Goal: Book appointment/travel/reservation

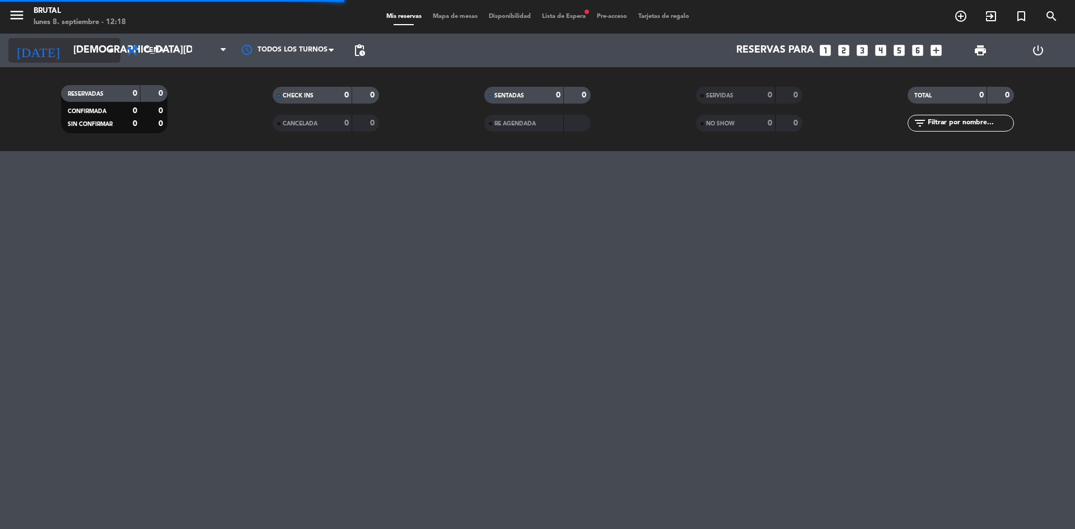
click at [79, 46] on input "[DEMOGRAPHIC_DATA][DATE]" at bounding box center [133, 50] width 130 height 22
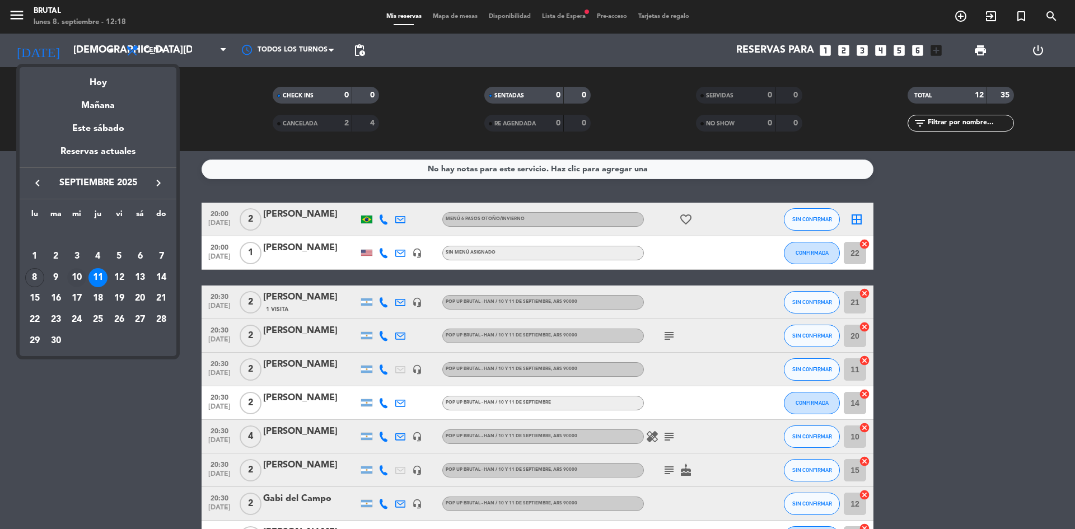
click at [73, 274] on div "10" at bounding box center [76, 277] width 19 height 19
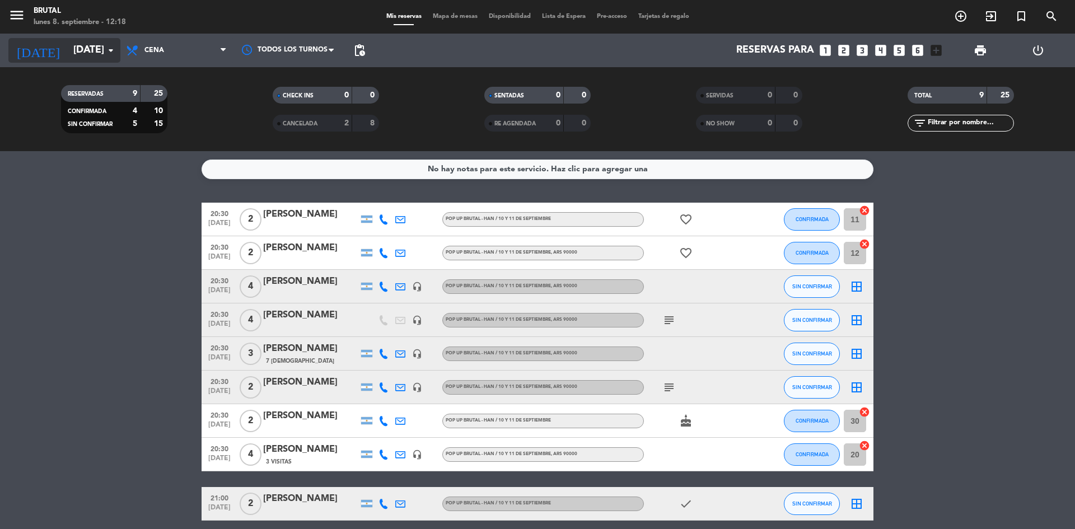
click at [72, 45] on input "[DATE]" at bounding box center [133, 50] width 130 height 22
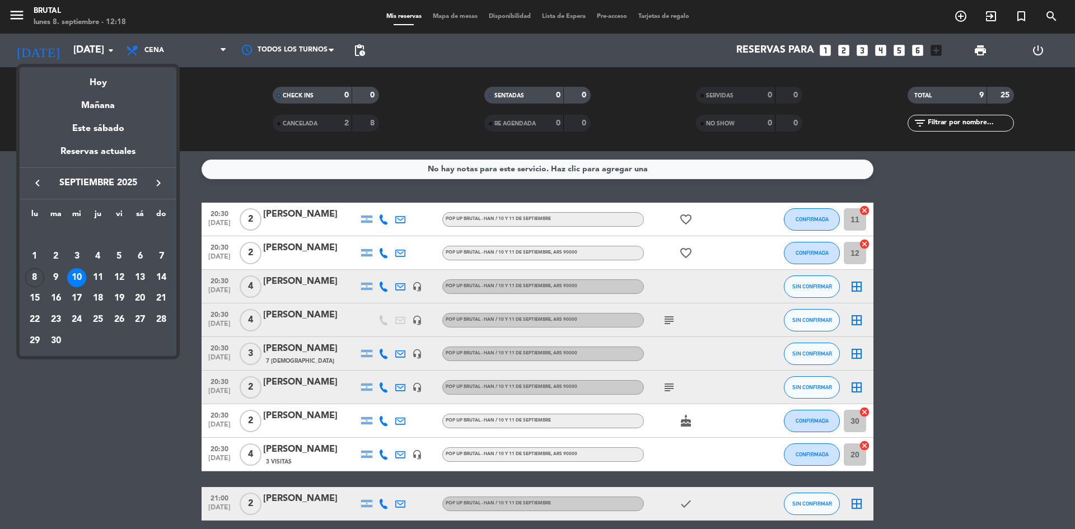
drag, startPoint x: 177, startPoint y: 409, endPoint x: 184, endPoint y: 407, distance: 6.8
click at [179, 409] on div at bounding box center [537, 264] width 1075 height 529
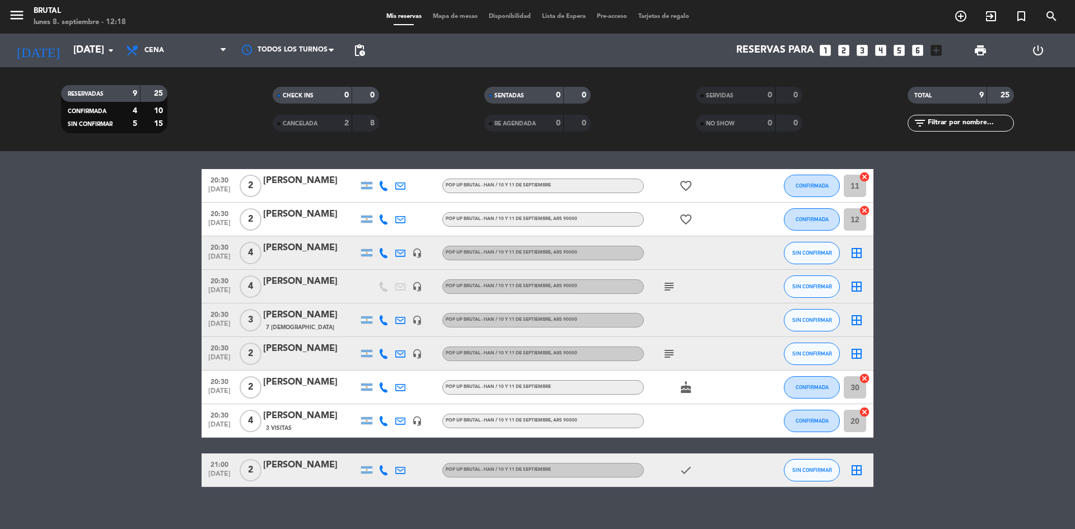
scroll to position [48, 0]
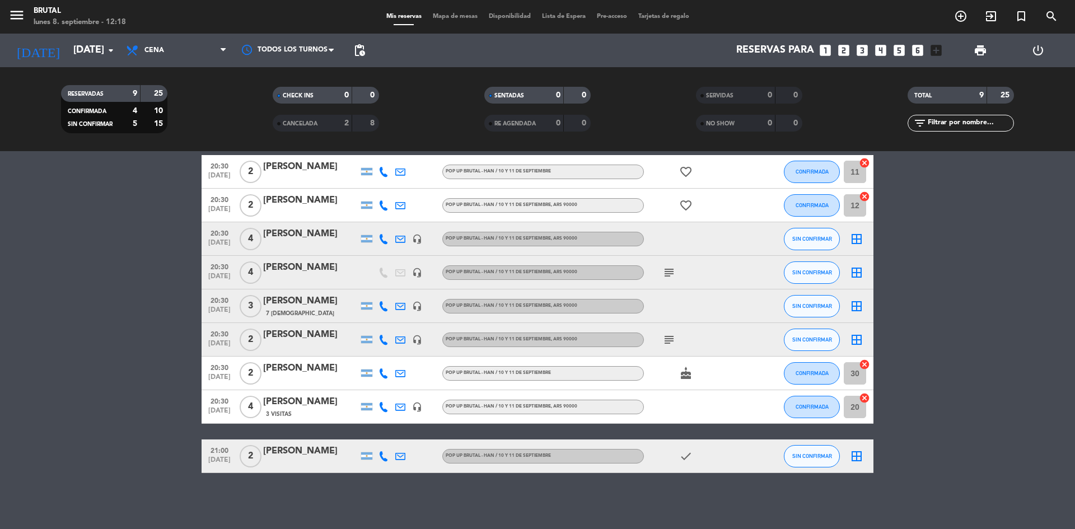
click at [683, 373] on icon "cake" at bounding box center [685, 373] width 13 height 13
click at [115, 296] on bookings-row "20:30 [DATE] 2 [PERSON_NAME] Pop Up Brutal - Han / [DATE] y [DATE] favorite_bor…" at bounding box center [537, 314] width 1075 height 318
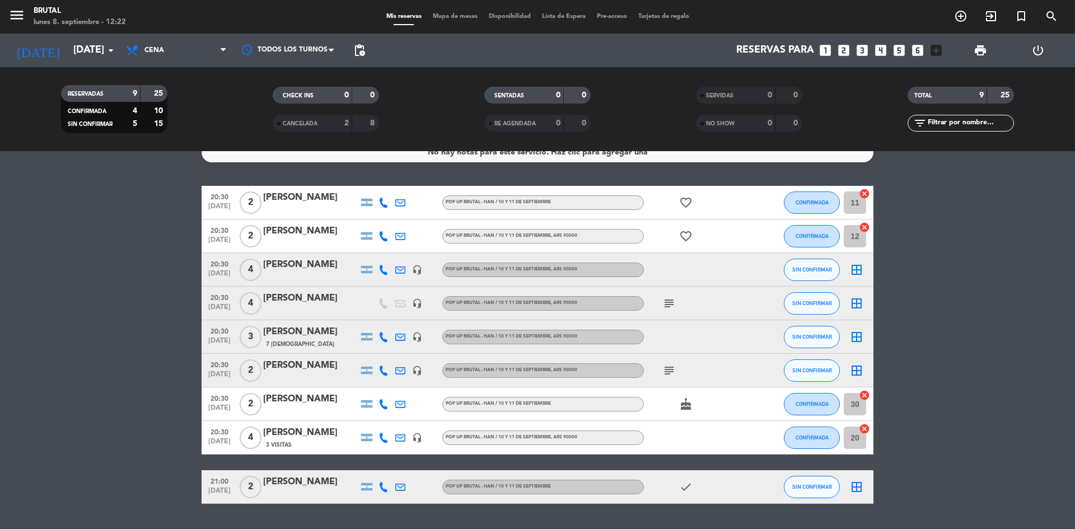
scroll to position [16, 0]
click at [689, 409] on icon "cake" at bounding box center [685, 404] width 13 height 13
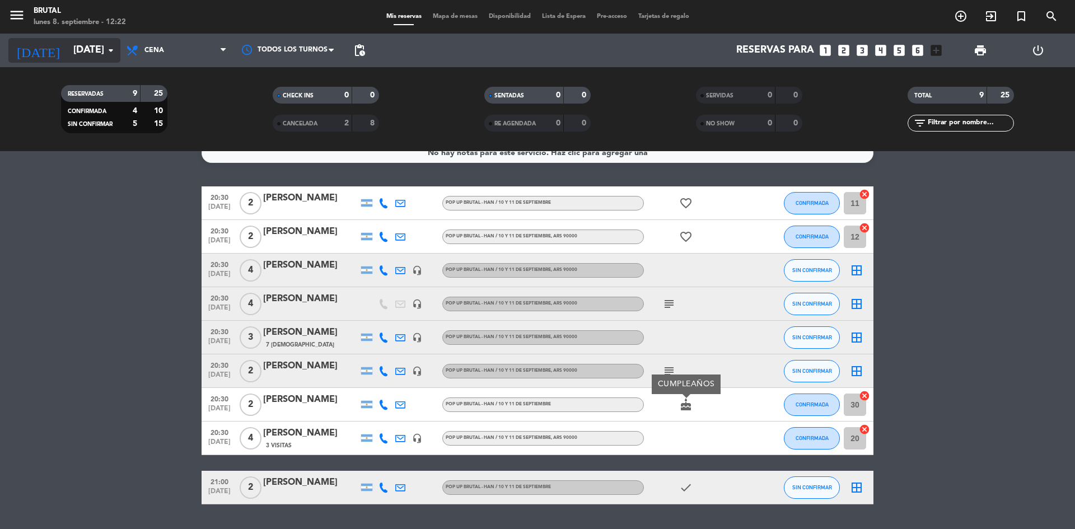
click at [88, 54] on input "[DATE]" at bounding box center [133, 50] width 130 height 22
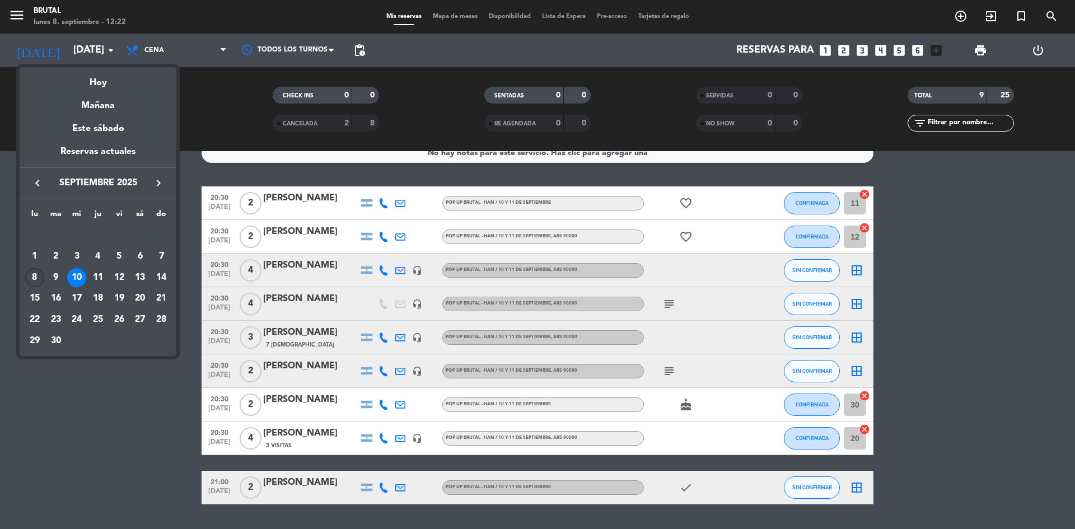
click at [35, 277] on div "8" at bounding box center [34, 277] width 19 height 19
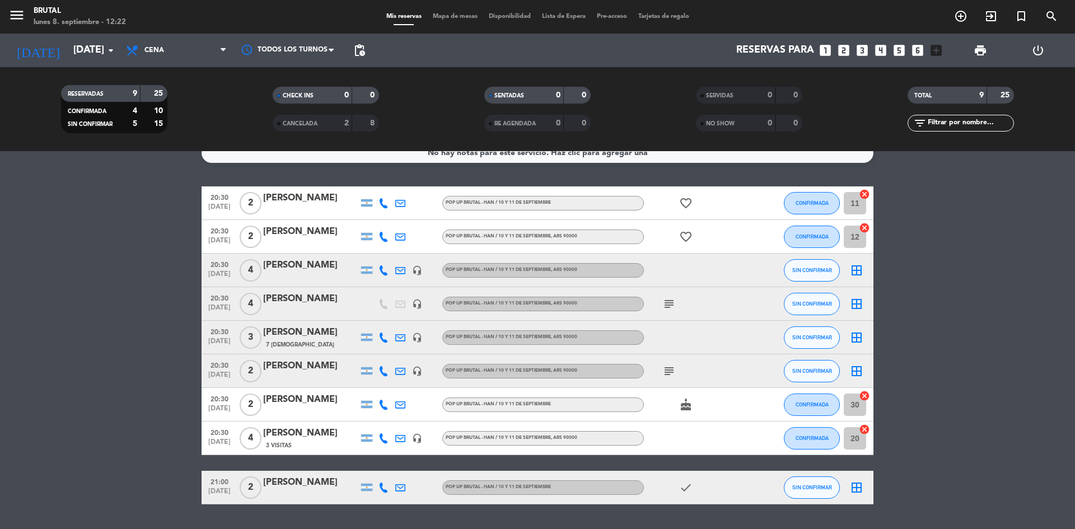
type input "[DATE]"
